Goal: Find specific page/section: Find specific page/section

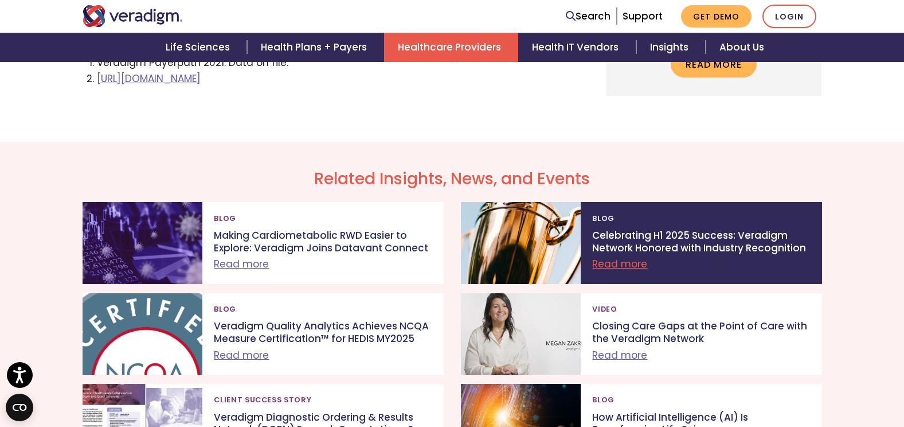
scroll to position [4072, 0]
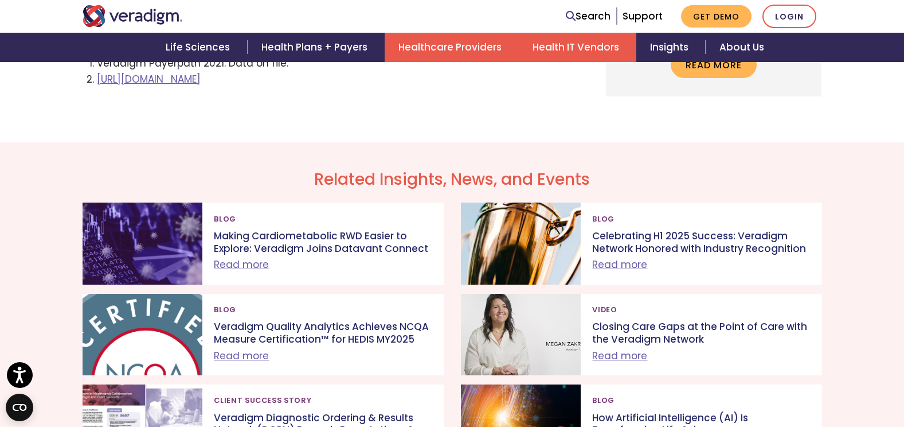
click at [580, 36] on link "Health IT Vendors" at bounding box center [578, 47] width 118 height 29
